Goal: Communication & Community: Answer question/provide support

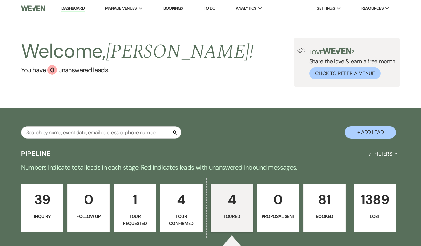
select select "5"
click at [48, 198] on p "39" at bounding box center [42, 199] width 34 height 21
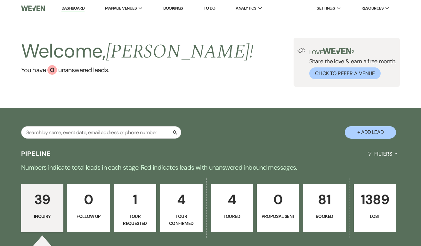
click at [238, 212] on link "4 Toured" at bounding box center [232, 208] width 43 height 48
select select "5"
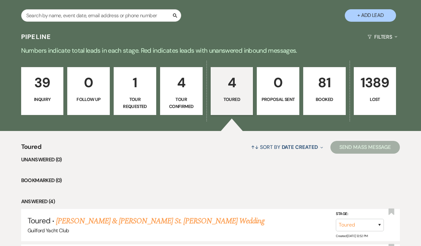
scroll to position [166, 0]
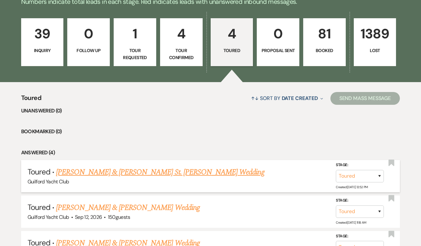
click at [137, 173] on link "[PERSON_NAME] & [PERSON_NAME] St. [PERSON_NAME] Wedding" at bounding box center [160, 173] width 208 height 12
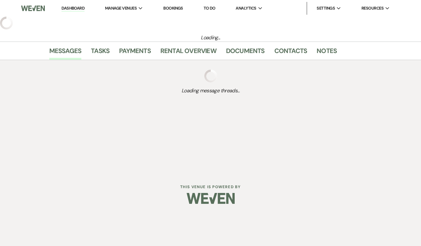
select select "5"
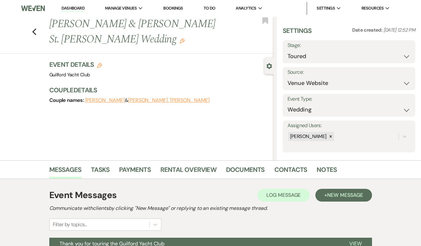
scroll to position [65, 0]
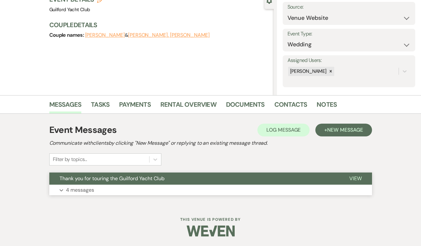
click at [358, 175] on span "View" at bounding box center [355, 178] width 12 height 7
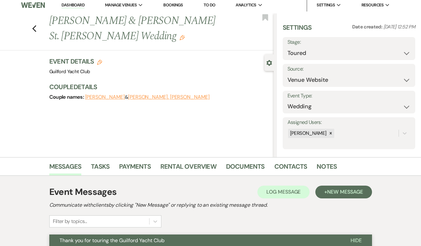
scroll to position [0, 0]
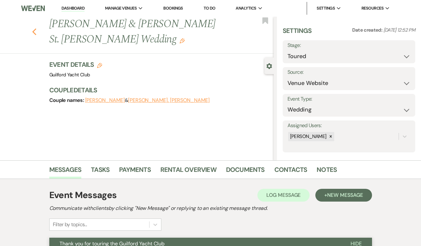
click at [34, 28] on use "button" at bounding box center [34, 31] width 4 height 7
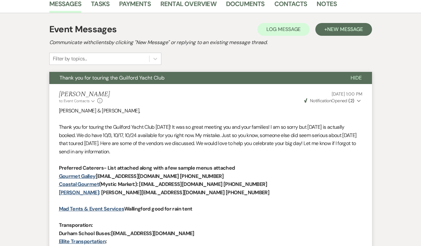
select select "5"
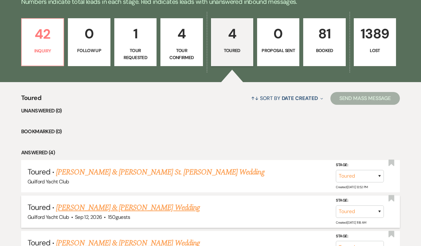
click at [116, 206] on link "[PERSON_NAME] & [PERSON_NAME] Wedding" at bounding box center [127, 208] width 143 height 12
select select "5"
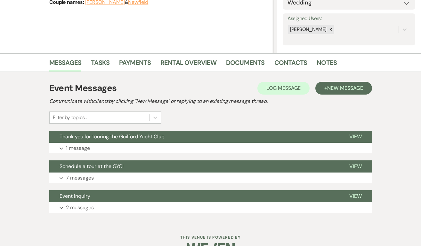
scroll to position [125, 0]
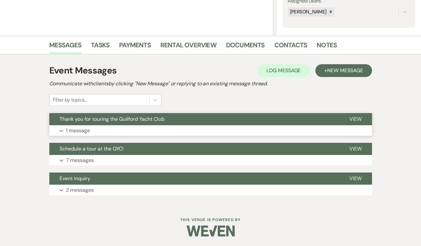
click at [351, 119] on span "View" at bounding box center [355, 119] width 12 height 7
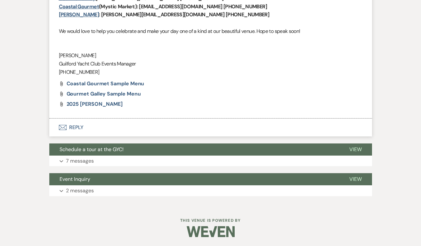
scroll to position [402, 0]
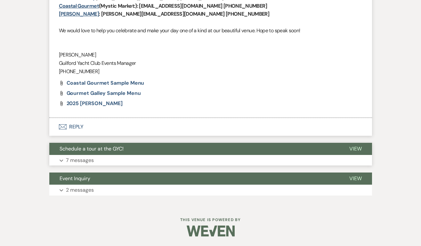
click at [355, 146] on span "View" at bounding box center [355, 149] width 12 height 7
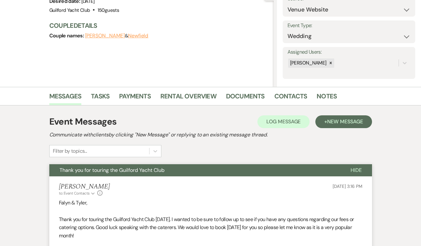
scroll to position [0, 0]
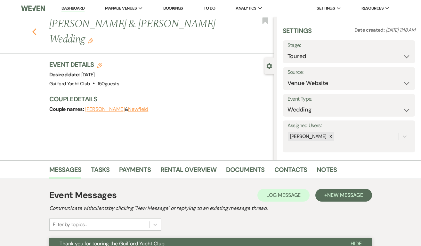
click at [33, 34] on icon "Previous" at bounding box center [34, 32] width 5 height 8
select select "5"
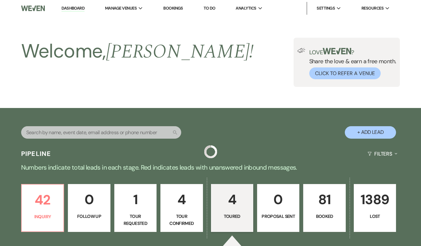
scroll to position [166, 0]
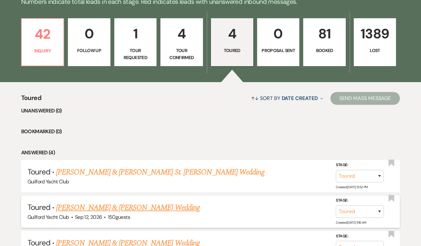
click at [155, 207] on link "[PERSON_NAME] & [PERSON_NAME] Wedding" at bounding box center [127, 208] width 143 height 12
select select "5"
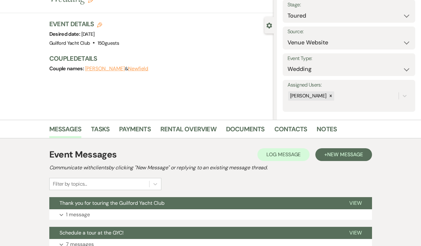
scroll to position [125, 0]
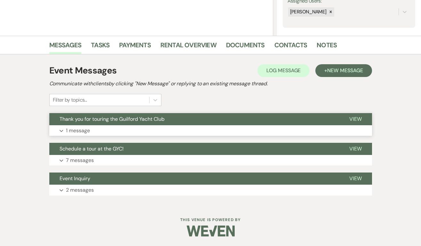
click at [354, 121] on span "View" at bounding box center [355, 119] width 12 height 7
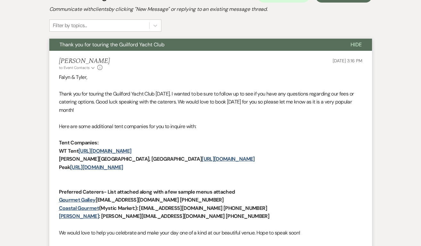
scroll to position [0, 0]
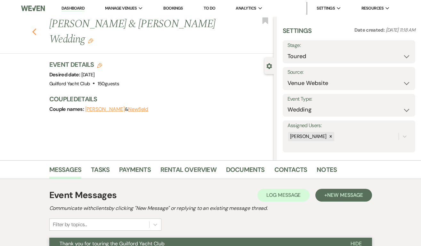
click at [35, 33] on use "button" at bounding box center [34, 31] width 4 height 7
select select "5"
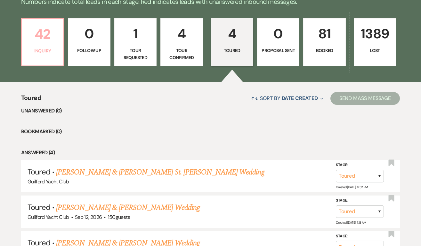
click at [49, 51] on p "Inquiry" at bounding box center [43, 50] width 34 height 7
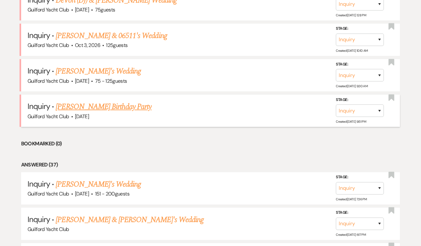
click at [101, 105] on link "[PERSON_NAME] Birthday Party" at bounding box center [104, 107] width 96 height 12
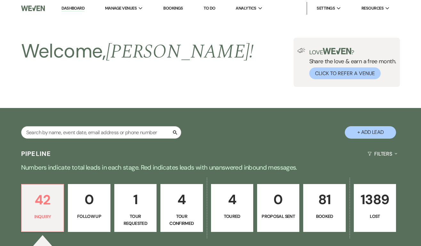
select select "5"
select select "4"
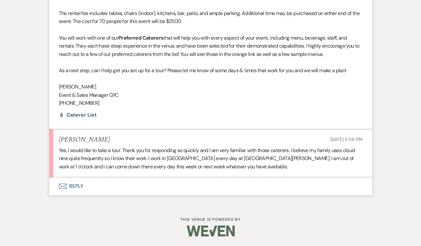
click at [78, 184] on button "Envelope Reply" at bounding box center [210, 187] width 322 height 18
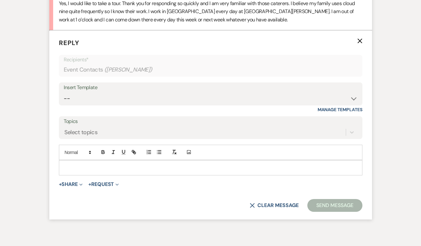
scroll to position [576, 0]
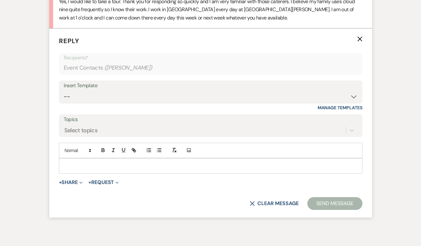
click at [69, 167] on p at bounding box center [210, 166] width 293 height 7
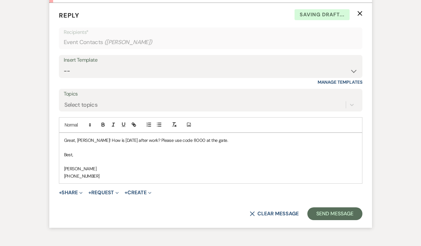
scroll to position [601, 0]
click at [321, 214] on button "Send Message" at bounding box center [334, 213] width 55 height 13
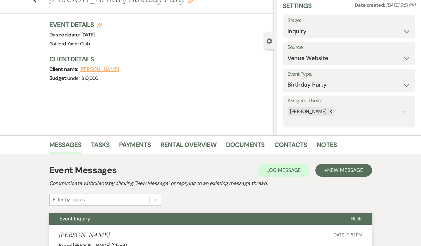
scroll to position [0, 0]
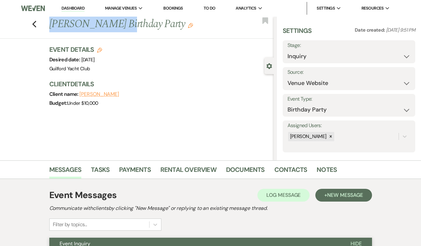
drag, startPoint x: 115, startPoint y: 23, endPoint x: 38, endPoint y: 27, distance: 76.9
click at [38, 27] on div "Previous [PERSON_NAME] Birthday Party Edit Bookmark" at bounding box center [135, 28] width 277 height 22
copy h1 "[PERSON_NAME]"
click at [34, 24] on icon "Previous" at bounding box center [34, 24] width 5 height 8
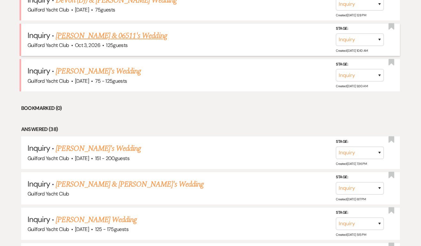
click at [85, 35] on link "[PERSON_NAME] & 06511's Wedding" at bounding box center [111, 36] width 111 height 12
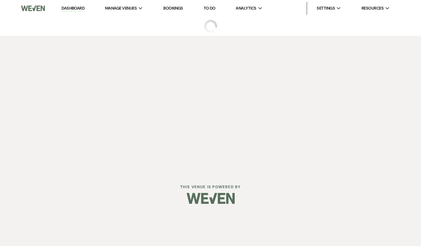
select select "5"
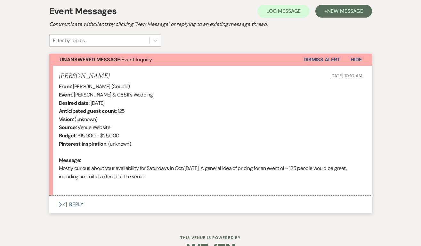
scroll to position [203, 0]
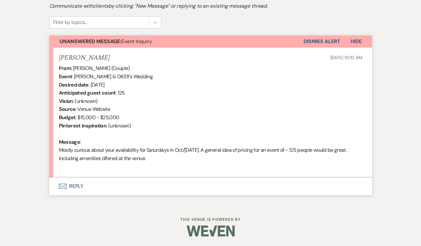
click at [79, 186] on button "Envelope Reply" at bounding box center [210, 187] width 322 height 18
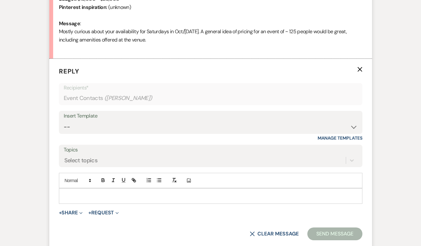
scroll to position [352, 0]
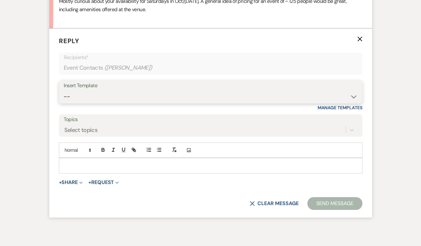
click at [93, 96] on select "-- Weven Planning Portal Introduction (Booked Events) Initial Inquiry Response …" at bounding box center [211, 97] width 294 height 12
select select "2020"
click at [64, 91] on select "-- Weven Planning Portal Introduction (Booked Events) Initial Inquiry Response …" at bounding box center [211, 97] width 294 height 12
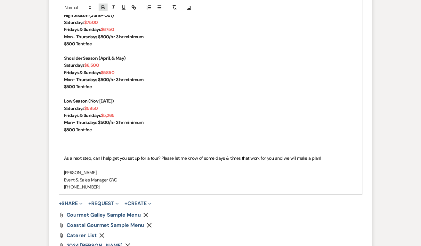
scroll to position [605, 0]
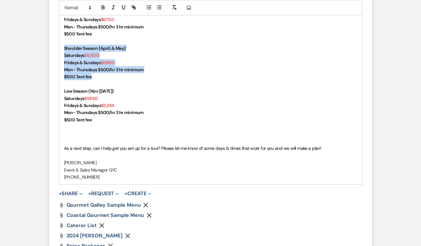
drag, startPoint x: 102, startPoint y: 78, endPoint x: 63, endPoint y: 49, distance: 48.4
click at [63, 49] on div "[PERSON_NAME], Congratulations and thank you for your interest in The Guilford …" at bounding box center [210, 45] width 303 height 280
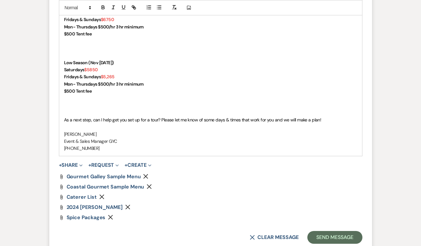
click at [76, 56] on p at bounding box center [210, 55] width 293 height 7
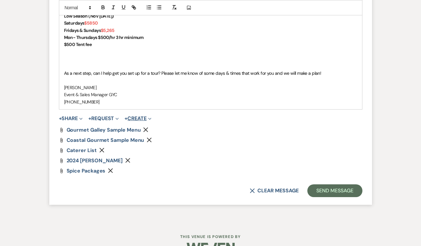
scroll to position [638, 0]
click at [130, 161] on icon "Remove" at bounding box center [127, 159] width 5 height 5
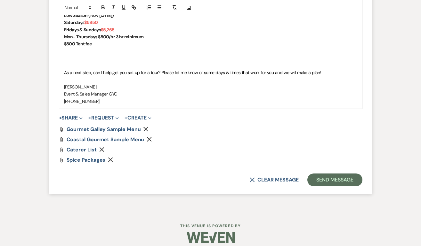
click at [73, 118] on button "+ Share Expand" at bounding box center [71, 117] width 24 height 5
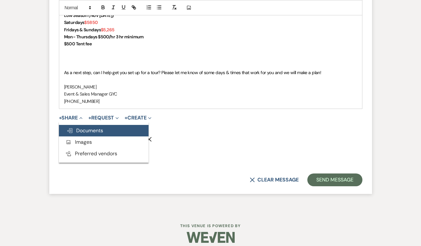
click at [76, 128] on span "Doc Upload Documents" at bounding box center [85, 130] width 36 height 7
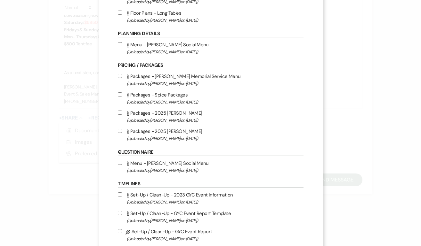
scroll to position [209, 0]
click at [121, 133] on input "Attach File Packages - 2025 [PERSON_NAME] (Uploaded by [PERSON_NAME] on [DATE] )" at bounding box center [120, 131] width 4 height 4
checkbox input "true"
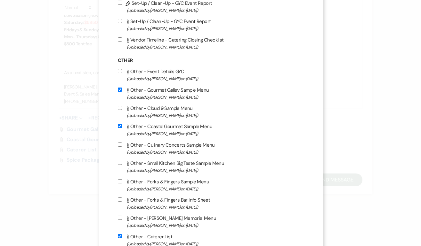
scroll to position [519, 0]
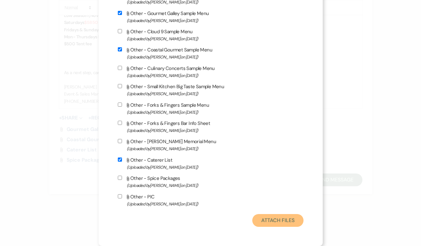
click at [285, 218] on button "Attach Files" at bounding box center [277, 220] width 51 height 13
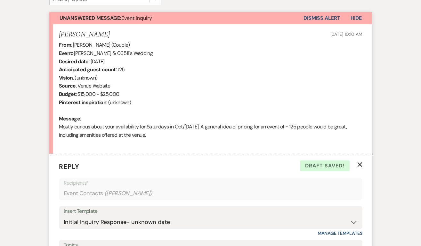
scroll to position [409, 0]
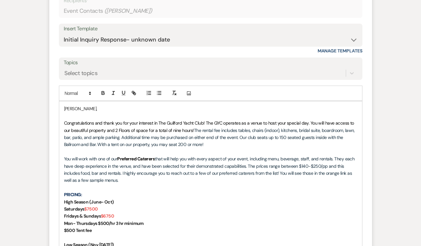
click at [205, 123] on span "Congratulations and thank you for your interest in The Guilford Yacht Club! The…" at bounding box center [209, 126] width 291 height 13
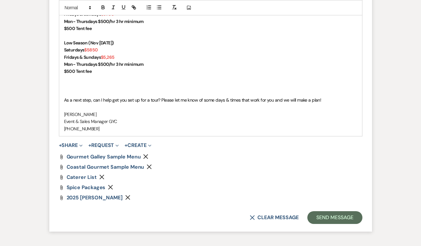
scroll to position [655, 0]
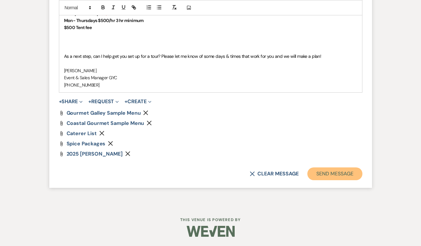
click at [341, 173] on button "Send Message" at bounding box center [334, 174] width 55 height 13
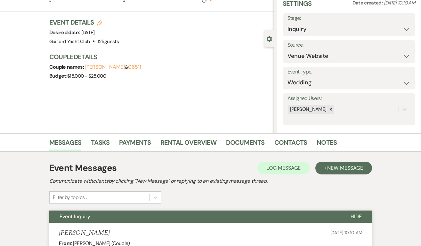
scroll to position [0, 0]
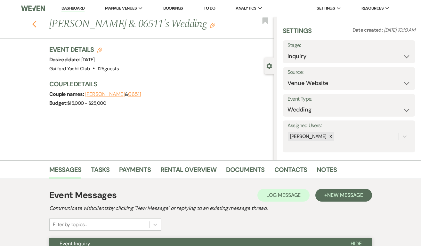
click at [32, 24] on use "button" at bounding box center [34, 24] width 4 height 7
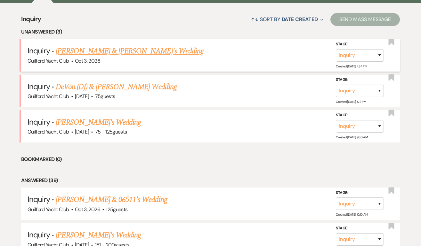
scroll to position [245, 0]
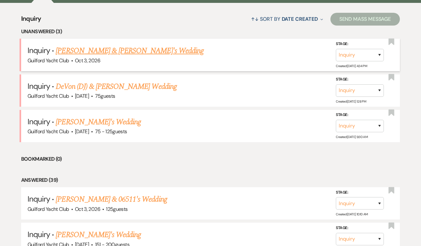
click at [76, 53] on link "[PERSON_NAME] & [PERSON_NAME]'s Wedding" at bounding box center [130, 51] width 148 height 12
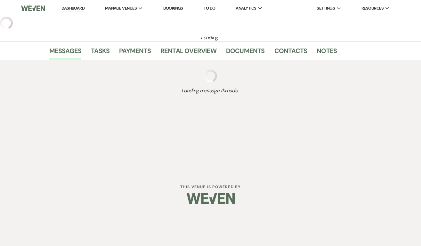
select select "5"
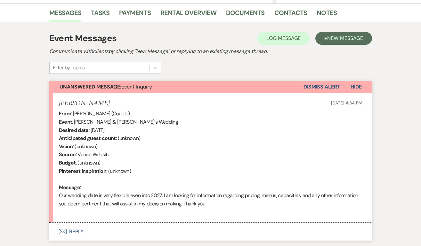
scroll to position [185, 0]
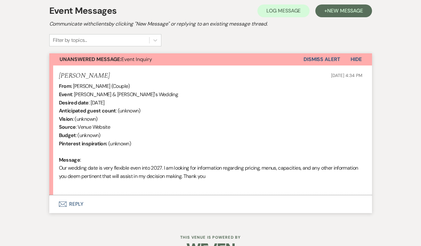
click at [78, 205] on button "Envelope Reply" at bounding box center [210, 204] width 322 height 18
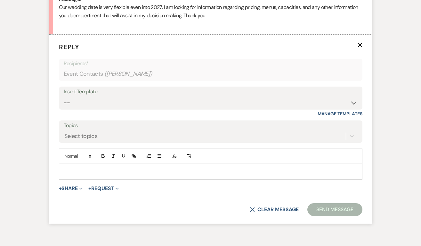
scroll to position [352, 0]
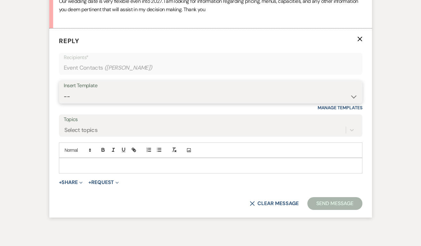
click at [88, 91] on select "-- Weven Planning Portal Introduction (Booked Events) Initial Inquiry Response …" at bounding box center [211, 97] width 294 height 12
select select "2020"
click at [64, 91] on select "-- Weven Planning Portal Introduction (Booked Events) Initial Inquiry Response …" at bounding box center [211, 97] width 294 height 12
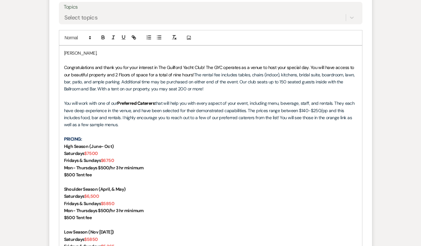
scroll to position [557, 0]
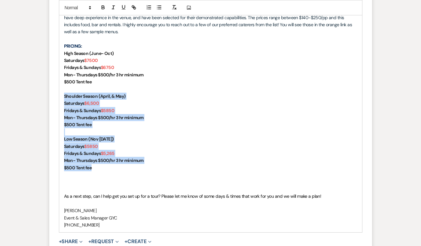
drag, startPoint x: 104, startPoint y: 168, endPoint x: 57, endPoint y: 96, distance: 86.0
click at [57, 96] on form "Reply X Saving draft... Recipients* Event Contacts ( [PERSON_NAME] ) Insert Tem…" at bounding box center [210, 75] width 322 height 505
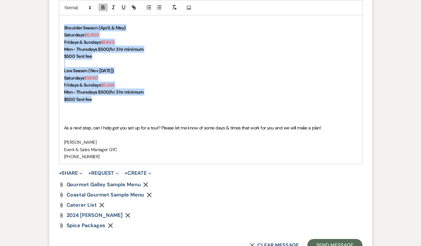
scroll to position [687, 0]
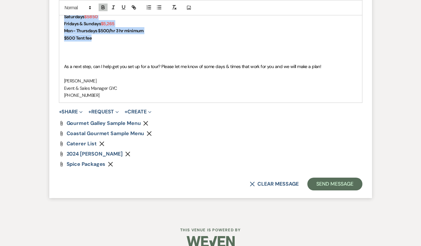
click at [130, 153] on icon "Remove" at bounding box center [127, 154] width 5 height 5
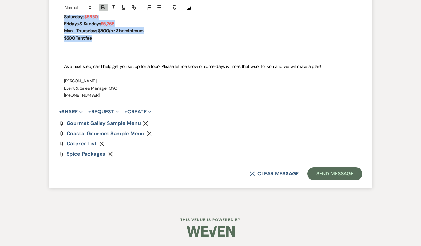
click at [76, 112] on button "+ Share Expand" at bounding box center [71, 111] width 24 height 5
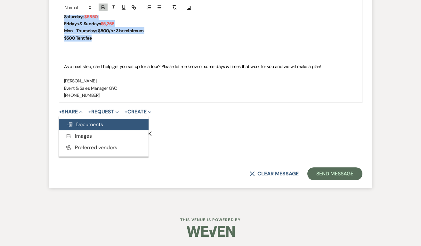
click at [90, 127] on span "Doc Upload Documents" at bounding box center [85, 124] width 36 height 7
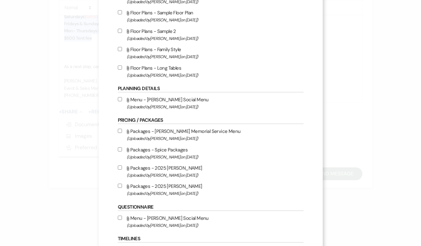
scroll to position [183, 0]
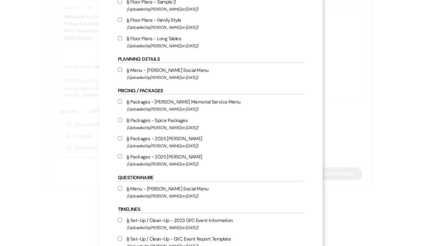
click at [122, 160] on label "Attach File Packages - 2025 [PERSON_NAME] (Uploaded by [PERSON_NAME] on [DATE] )" at bounding box center [211, 160] width 186 height 15
click at [122, 159] on input "Attach File Packages - 2025 [PERSON_NAME] (Uploaded by [PERSON_NAME] on [DATE] )" at bounding box center [120, 157] width 4 height 4
checkbox input "true"
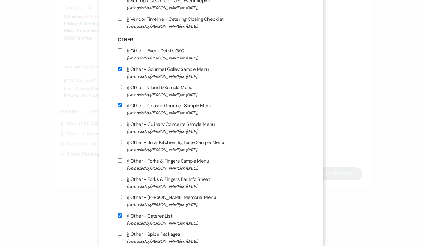
scroll to position [519, 0]
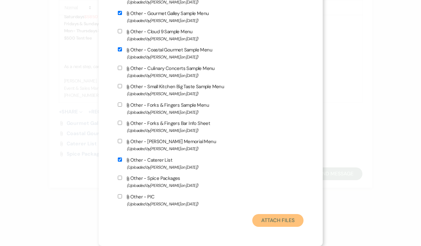
click at [275, 217] on button "Attach Files" at bounding box center [277, 220] width 51 height 13
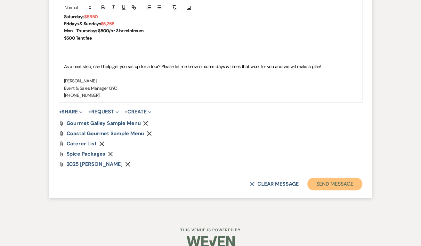
click at [325, 187] on button "Send Message" at bounding box center [334, 184] width 55 height 13
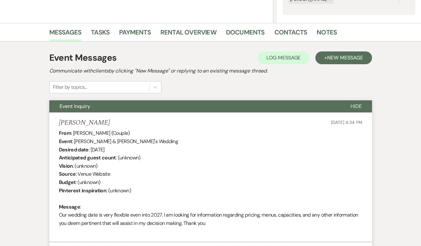
scroll to position [0, 0]
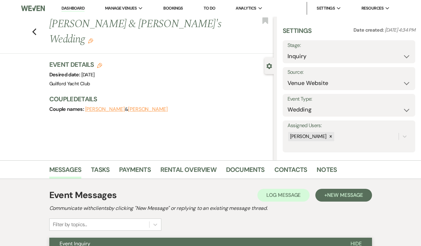
click at [31, 24] on div "Previous [PERSON_NAME] & [PERSON_NAME]'s Wedding Edit Bookmark" at bounding box center [135, 35] width 277 height 37
click at [33, 28] on icon "Previous" at bounding box center [34, 32] width 5 height 8
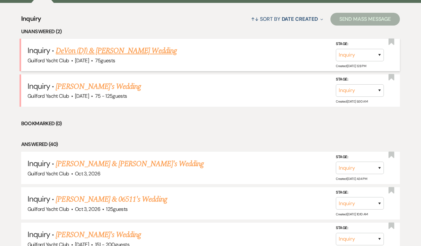
click at [70, 50] on link "DeVon (DJ) & [PERSON_NAME] Wedding" at bounding box center [116, 51] width 121 height 12
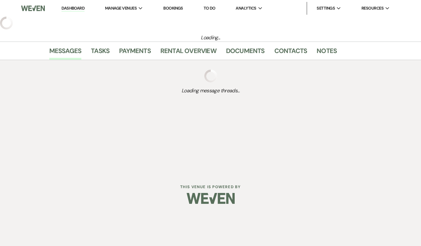
select select "5"
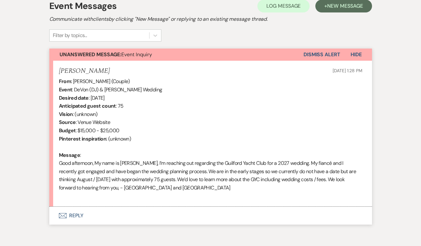
scroll to position [219, 0]
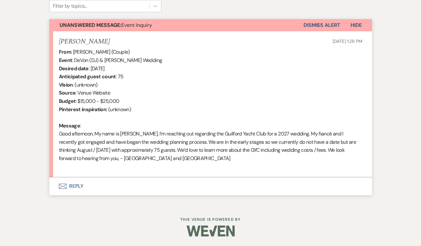
click at [77, 187] on button "Envelope Reply" at bounding box center [210, 187] width 322 height 18
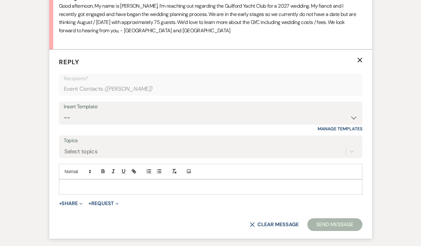
scroll to position [348, 0]
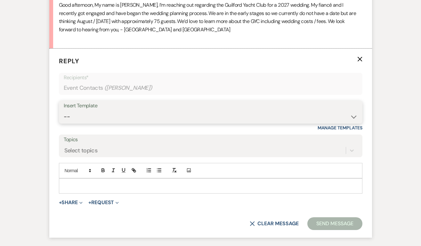
click at [91, 112] on select "-- Weven Planning Portal Introduction (Booked Events) Initial Inquiry Response …" at bounding box center [211, 117] width 294 height 12
select select "2020"
click at [64, 111] on select "-- Weven Planning Portal Introduction (Booked Events) Initial Inquiry Response …" at bounding box center [211, 117] width 294 height 12
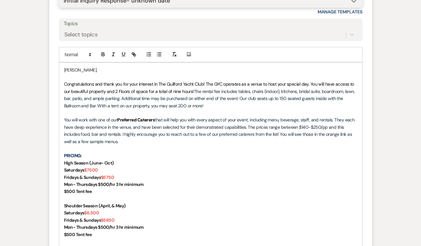
scroll to position [554, 0]
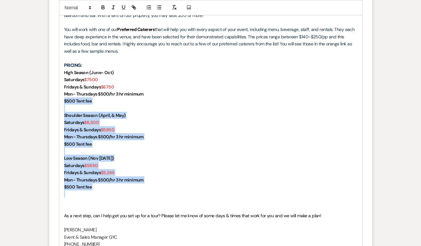
drag, startPoint x: 105, startPoint y: 192, endPoint x: 45, endPoint y: 104, distance: 106.0
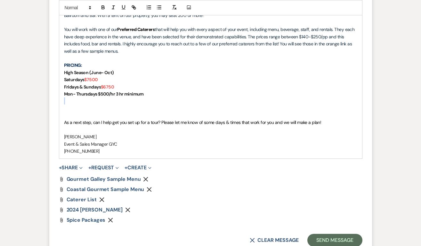
drag, startPoint x: 147, startPoint y: 94, endPoint x: 52, endPoint y: 98, distance: 95.4
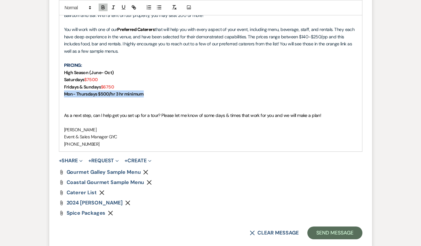
drag, startPoint x: 151, startPoint y: 95, endPoint x: 64, endPoint y: 94, distance: 87.3
click at [64, 94] on p "Mon- Thursdays $500/hr 3 hr minimum" at bounding box center [210, 94] width 293 height 7
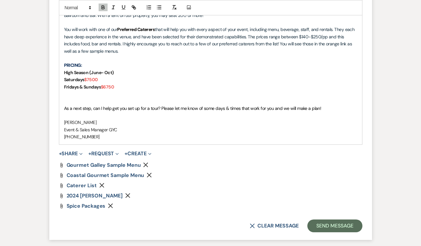
click at [65, 101] on p at bounding box center [210, 101] width 293 height 7
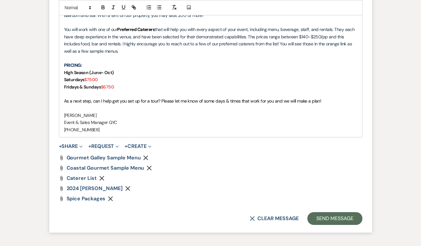
click at [130, 188] on icon "Remove" at bounding box center [127, 188] width 5 height 5
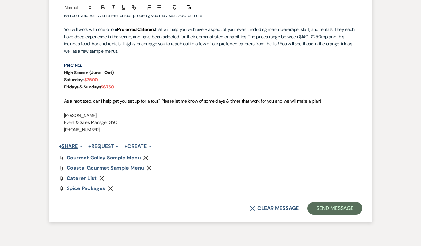
click at [75, 147] on button "+ Share Expand" at bounding box center [71, 146] width 24 height 5
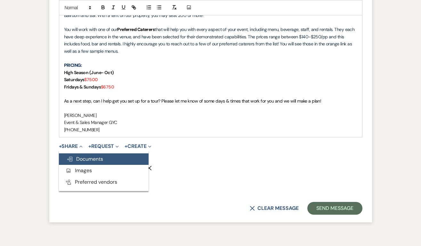
click at [83, 157] on span "Doc Upload Documents" at bounding box center [85, 159] width 36 height 7
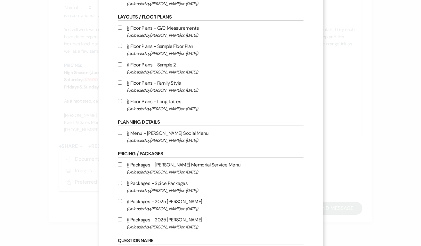
scroll to position [198, 0]
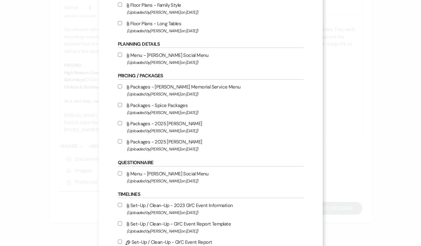
click at [120, 144] on input "Attach File Packages - 2025 [PERSON_NAME] (Uploaded by [PERSON_NAME] on [DATE] )" at bounding box center [120, 141] width 4 height 4
checkbox input "true"
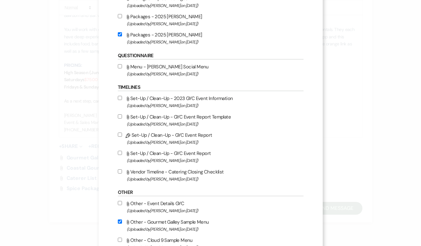
scroll to position [519, 0]
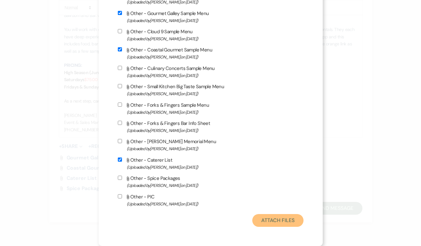
click at [270, 216] on button "Attach Files" at bounding box center [277, 220] width 51 height 13
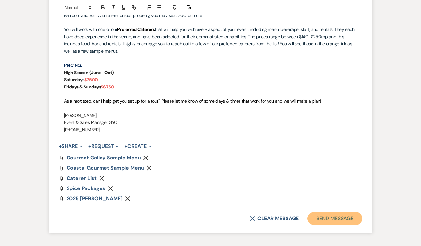
click at [338, 216] on button "Send Message" at bounding box center [334, 218] width 55 height 13
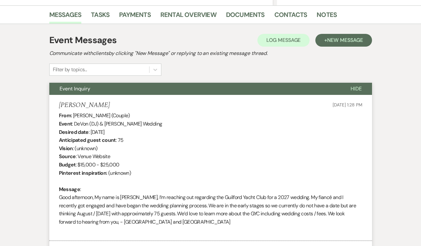
scroll to position [0, 0]
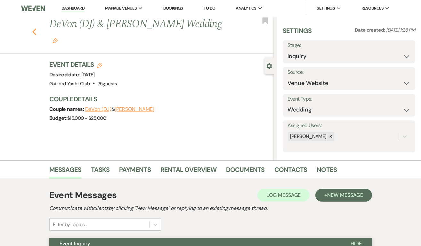
click at [33, 28] on use "button" at bounding box center [34, 31] width 4 height 7
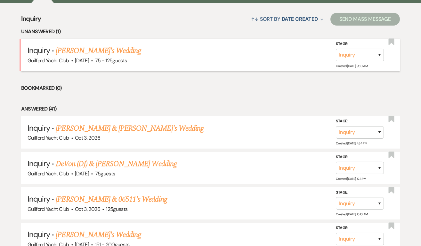
click at [74, 50] on link "[PERSON_NAME]'s Wedding" at bounding box center [98, 51] width 85 height 12
select select "3"
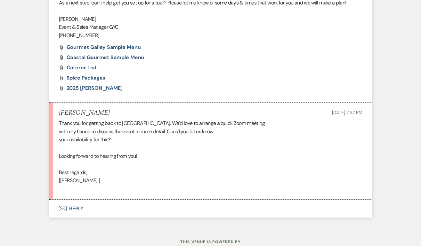
scroll to position [767, 0]
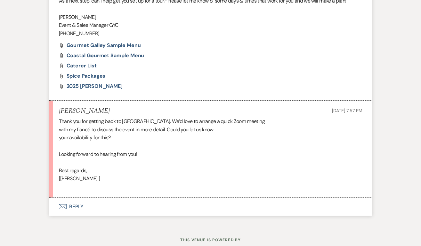
click at [76, 209] on button "Envelope Reply" at bounding box center [210, 207] width 322 height 18
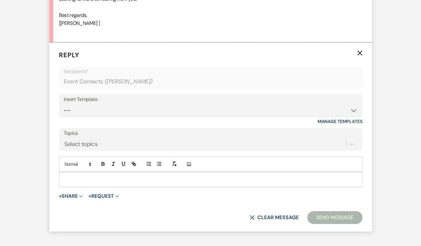
scroll to position [936, 0]
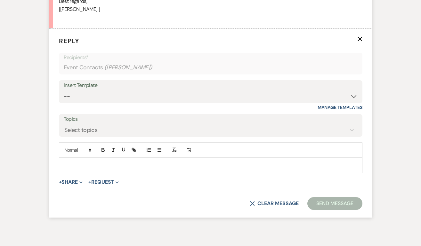
click at [79, 169] on div at bounding box center [210, 165] width 303 height 15
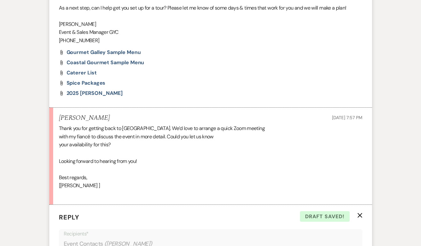
scroll to position [966, 0]
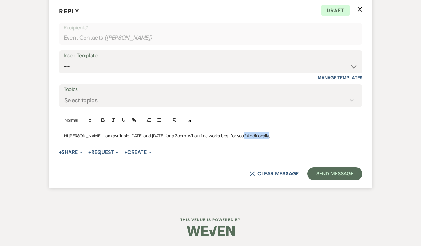
drag, startPoint x: 243, startPoint y: 136, endPoint x: 282, endPoint y: 135, distance: 38.7
click at [282, 135] on p "HI [PERSON_NAME]! I am available [DATE] and [DATE] for a Zoom. What time works …" at bounding box center [210, 135] width 293 height 7
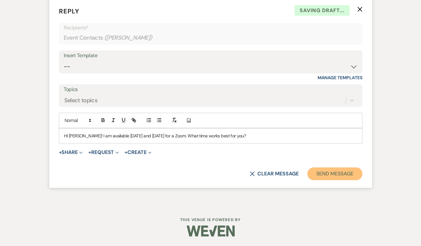
click at [349, 175] on button "Send Message" at bounding box center [334, 174] width 55 height 13
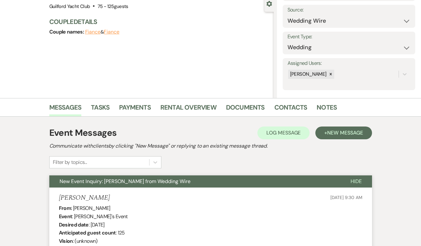
scroll to position [0, 0]
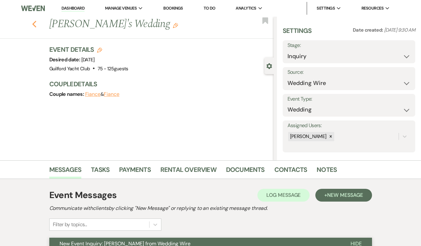
click at [34, 26] on icon "Previous" at bounding box center [34, 24] width 5 height 8
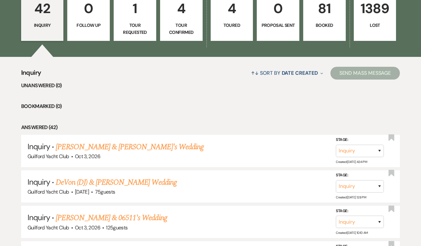
scroll to position [100, 0]
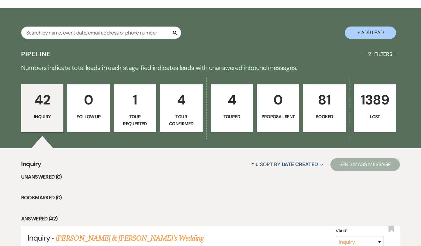
click at [237, 111] on link "4 Toured" at bounding box center [232, 108] width 43 height 48
select select "5"
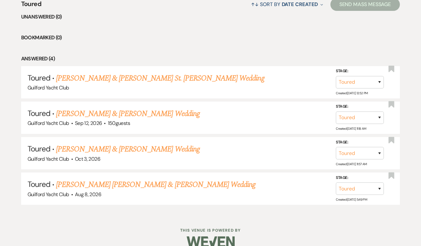
scroll to position [270, 0]
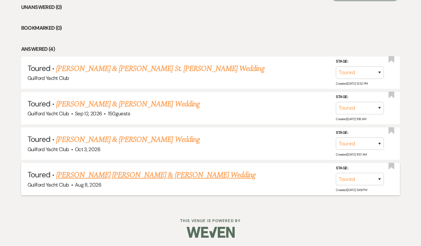
click at [118, 174] on link "[PERSON_NAME] [PERSON_NAME] & [PERSON_NAME] Wedding" at bounding box center [155, 176] width 199 height 12
select select "5"
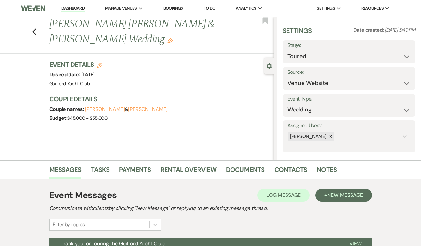
scroll to position [95, 0]
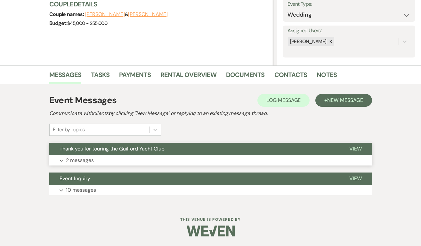
click at [357, 148] on span "View" at bounding box center [355, 149] width 12 height 7
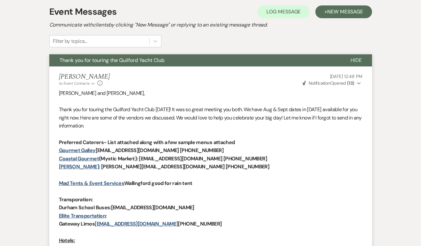
scroll to position [0, 0]
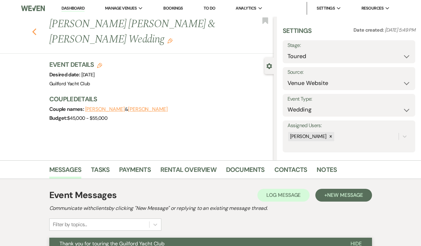
click at [35, 28] on icon "Previous" at bounding box center [34, 32] width 5 height 8
select select "5"
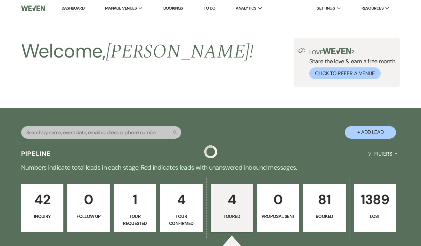
scroll to position [270, 0]
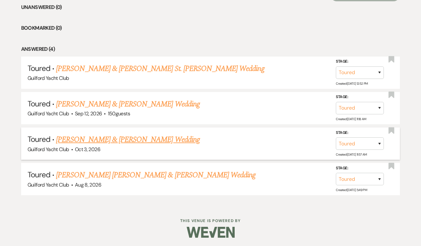
click at [136, 137] on link "[PERSON_NAME] & [PERSON_NAME] Wedding" at bounding box center [127, 140] width 143 height 12
select select "5"
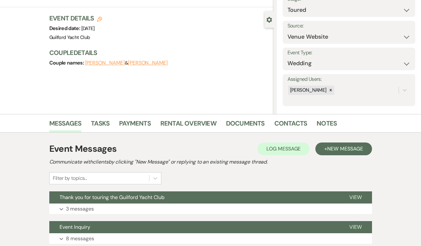
scroll to position [95, 0]
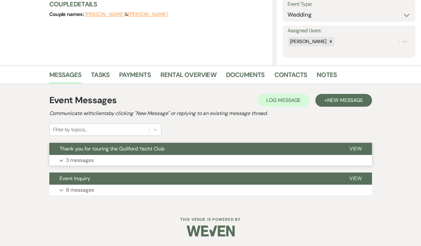
click at [352, 147] on span "View" at bounding box center [355, 149] width 12 height 7
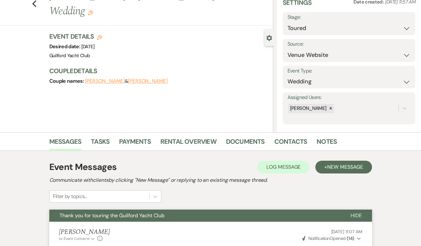
scroll to position [0, 0]
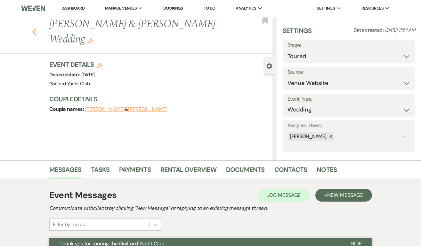
click at [34, 32] on icon "Previous" at bounding box center [34, 32] width 5 height 8
select select "5"
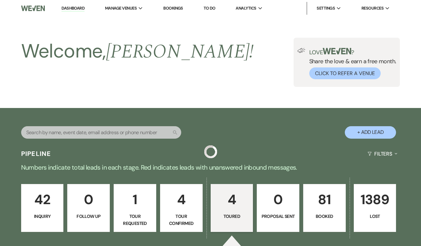
scroll to position [270, 0]
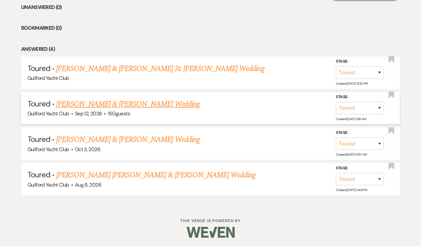
click at [124, 101] on link "[PERSON_NAME] & [PERSON_NAME] Wedding" at bounding box center [127, 105] width 143 height 12
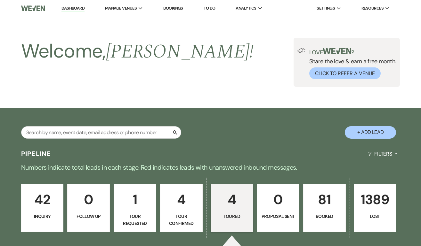
select select "5"
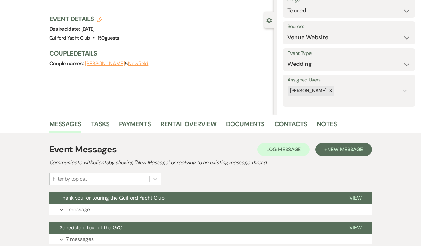
scroll to position [125, 0]
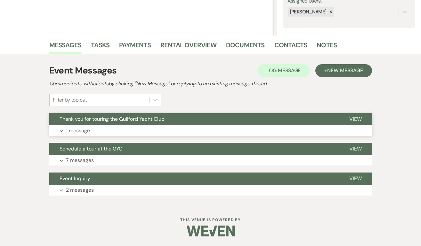
click at [356, 115] on button "View" at bounding box center [355, 119] width 33 height 12
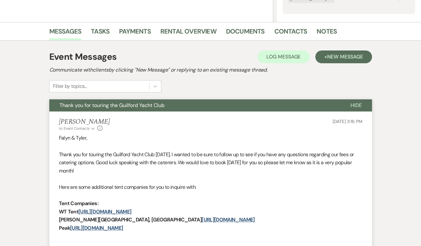
scroll to position [142, 0]
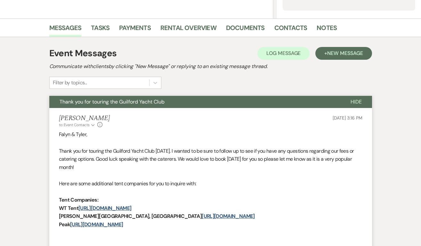
click at [346, 134] on p "Falyn & Tyler," at bounding box center [210, 135] width 303 height 8
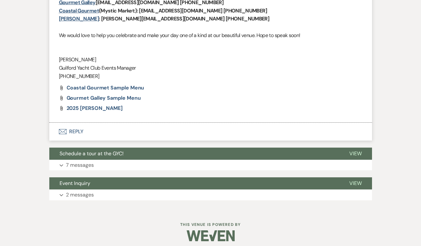
scroll to position [398, 0]
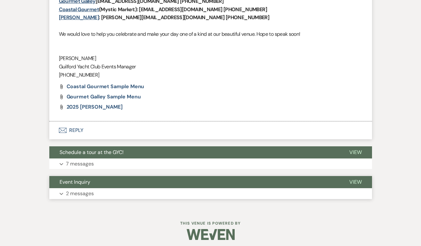
click at [354, 182] on span "View" at bounding box center [355, 182] width 12 height 7
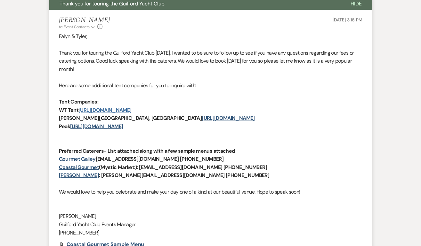
scroll to position [0, 0]
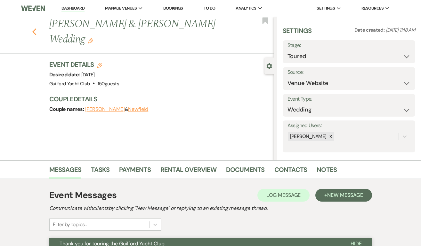
click at [34, 33] on use "button" at bounding box center [34, 31] width 4 height 7
select select "5"
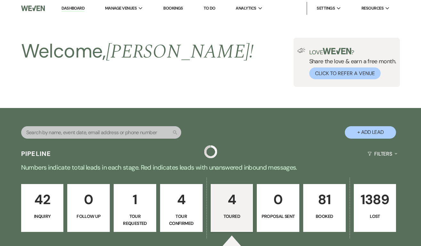
scroll to position [270, 0]
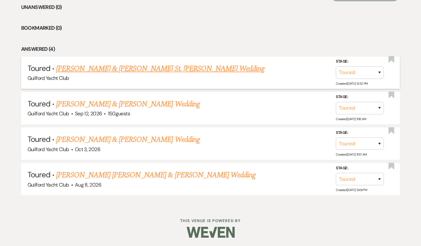
click at [102, 65] on link "[PERSON_NAME] & [PERSON_NAME] St. [PERSON_NAME] Wedding" at bounding box center [160, 69] width 208 height 12
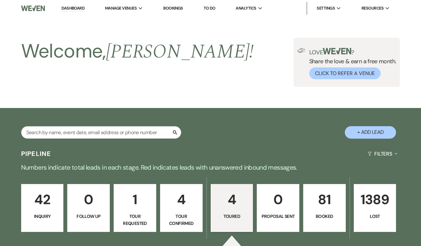
select select "5"
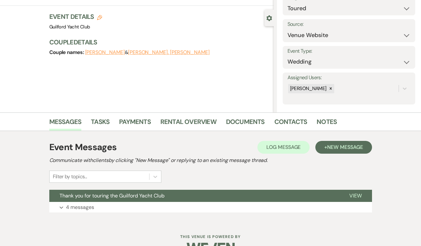
scroll to position [65, 0]
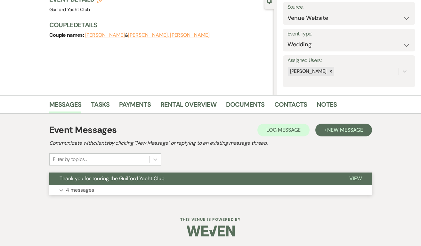
click at [356, 178] on span "View" at bounding box center [355, 178] width 12 height 7
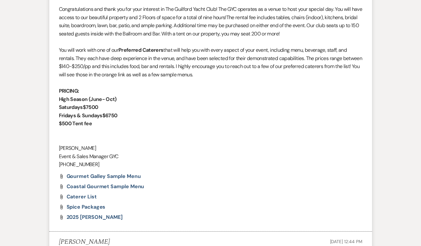
scroll to position [877, 0]
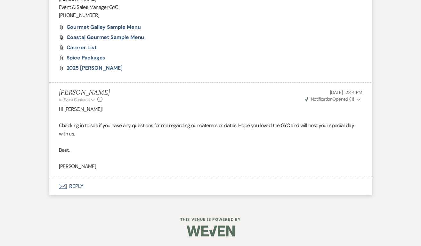
click at [79, 187] on button "Envelope Reply" at bounding box center [210, 187] width 322 height 18
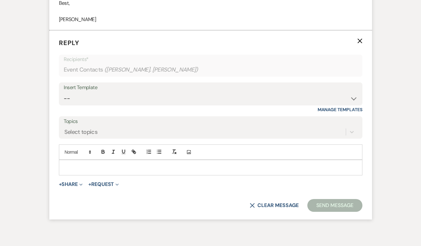
scroll to position [1026, 0]
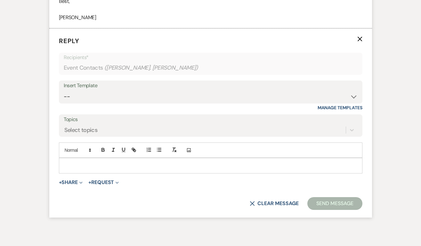
click at [76, 163] on p at bounding box center [210, 165] width 293 height 7
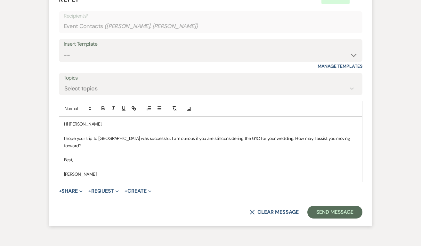
scroll to position [1067, 0]
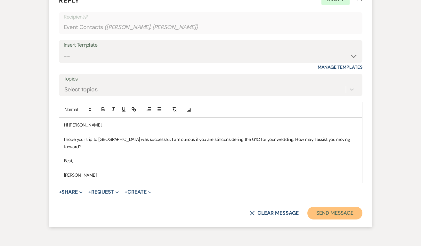
click at [321, 208] on button "Send Message" at bounding box center [334, 213] width 55 height 13
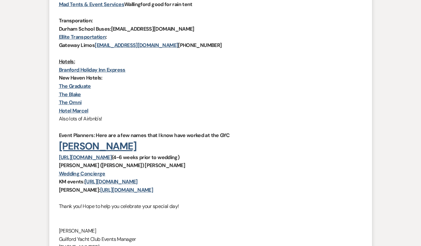
scroll to position [0, 0]
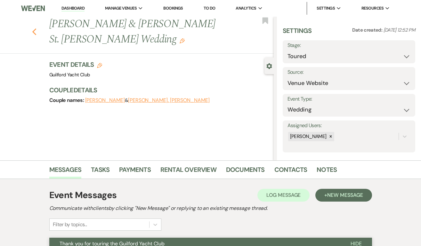
click at [33, 28] on use "button" at bounding box center [34, 31] width 4 height 7
select select "5"
